Goal: Transaction & Acquisition: Purchase product/service

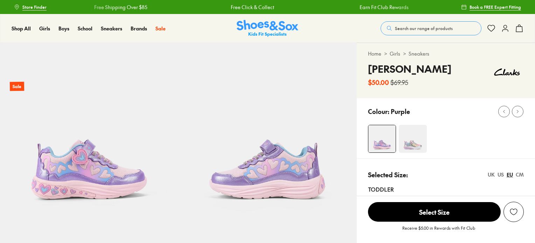
click at [411, 145] on img at bounding box center [412, 139] width 28 height 28
select select "*"
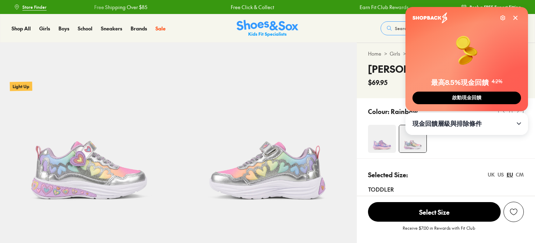
click at [380, 145] on img at bounding box center [382, 139] width 28 height 28
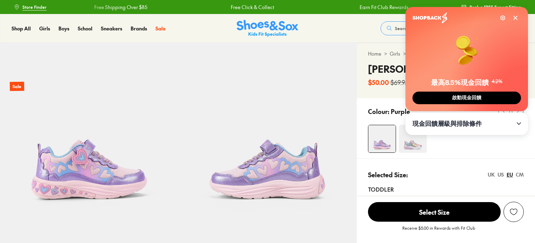
select select "*"
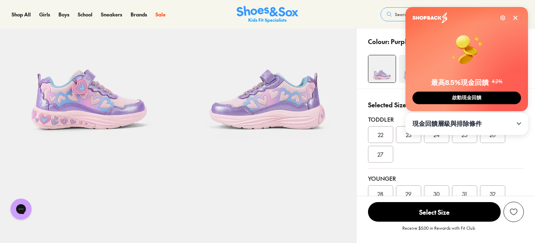
click at [515, 18] on icon at bounding box center [514, 17] width 3 height 3
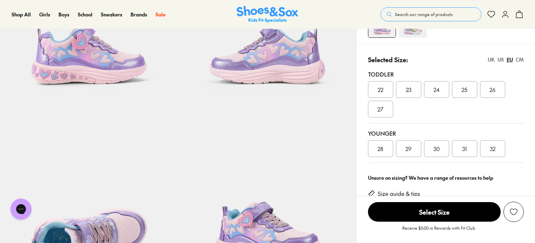
scroll to position [140, 0]
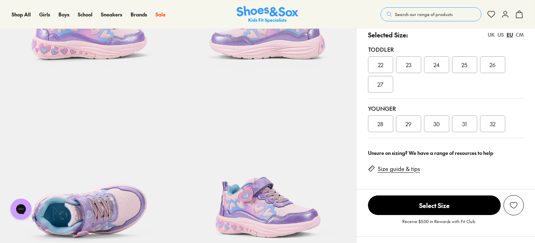
click at [500, 34] on div "US" at bounding box center [500, 34] width 6 height 7
click at [521, 36] on div "CM" at bounding box center [519, 34] width 8 height 7
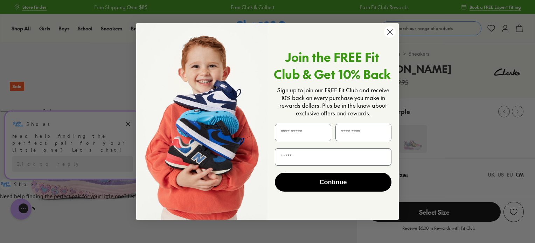
scroll to position [0, 0]
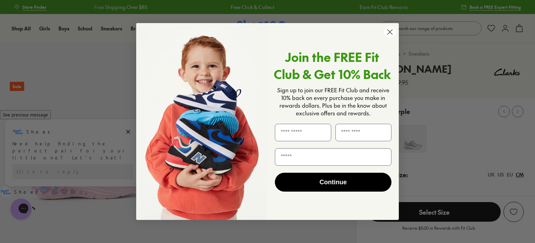
click at [390, 29] on circle "Close dialog" at bounding box center [390, 32] width 12 height 12
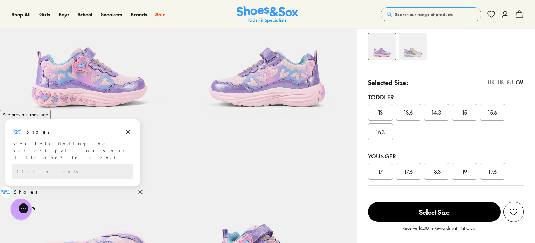
scroll to position [105, 0]
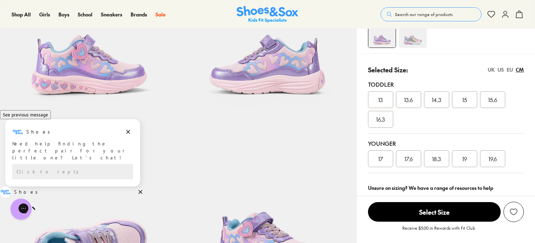
click at [501, 68] on div "US" at bounding box center [500, 69] width 6 height 7
click at [489, 70] on div "UK" at bounding box center [490, 69] width 7 height 7
click at [498, 69] on div "US" at bounding box center [500, 69] width 6 height 7
click at [512, 69] on div "EU" at bounding box center [509, 69] width 6 height 7
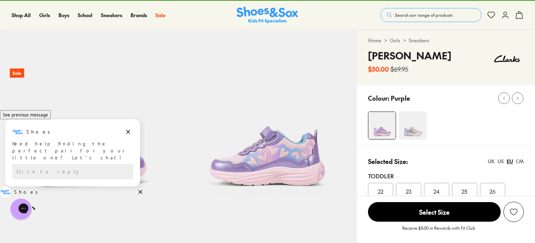
scroll to position [0, 0]
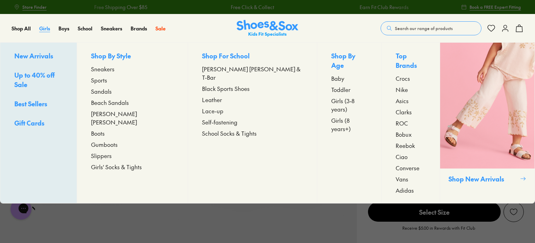
click at [46, 28] on span "Girls" at bounding box center [44, 28] width 11 height 7
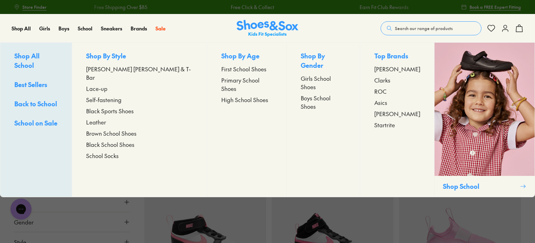
click at [107, 84] on span "Lace-up" at bounding box center [96, 88] width 21 height 8
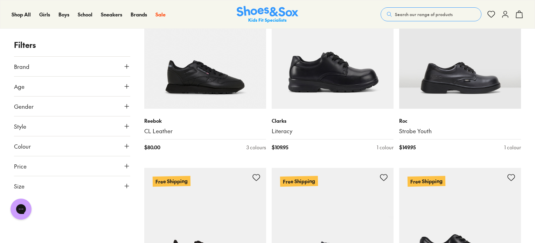
scroll to position [559, 0]
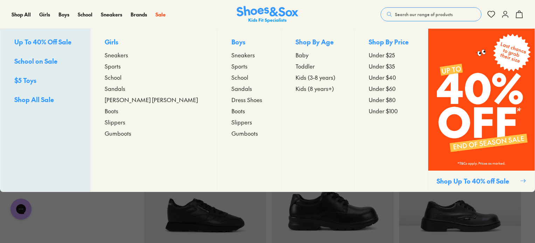
click at [128, 55] on span "Sneakers" at bounding box center [116, 55] width 23 height 8
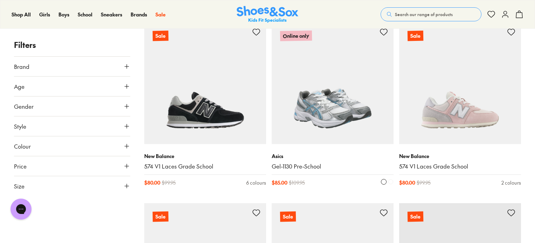
scroll to position [560, 0]
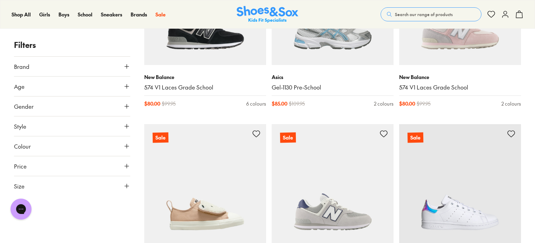
click at [129, 182] on button "Size" at bounding box center [72, 186] width 116 height 20
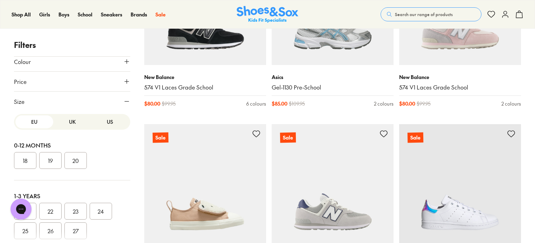
scroll to position [86, 0]
click at [101, 120] on button "US" at bounding box center [110, 120] width 38 height 13
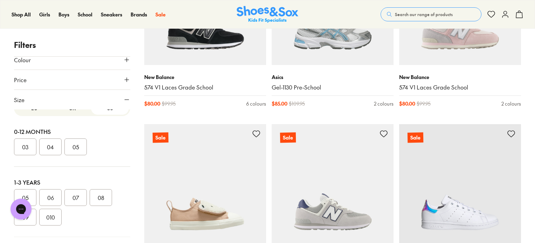
scroll to position [0, 0]
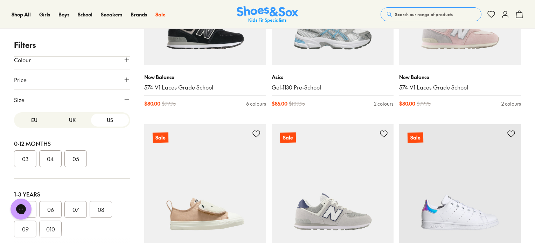
click at [33, 123] on button "EU" at bounding box center [34, 120] width 38 height 13
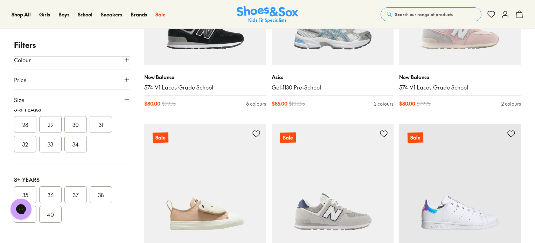
scroll to position [162, 0]
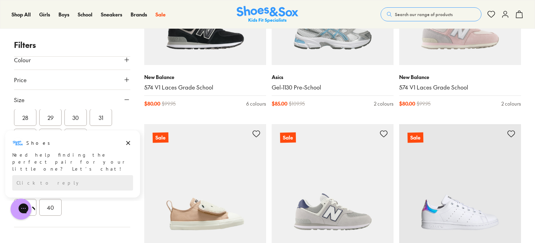
click at [133, 141] on div "Shoes Shoes says: Need help finding the perfect pair for your little one? Let’s…" at bounding box center [72, 154] width 135 height 35
click at [130, 141] on icon "Dismiss campaign" at bounding box center [128, 143] width 7 height 8
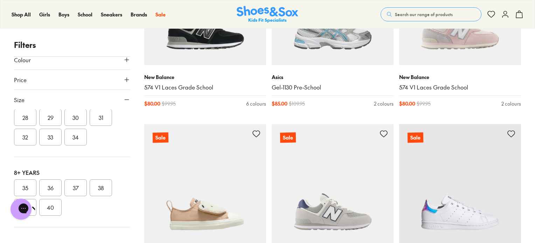
click at [53, 137] on button "33" at bounding box center [50, 137] width 22 height 17
